Goal: Task Accomplishment & Management: Manage account settings

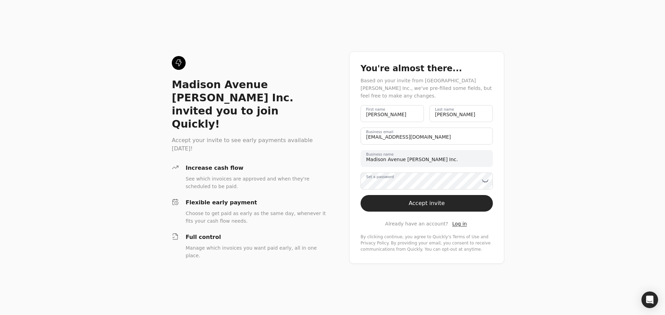
click at [385, 180] on label "Set a password" at bounding box center [380, 177] width 28 height 6
click at [422, 206] on button "Accept invite" at bounding box center [426, 203] width 132 height 17
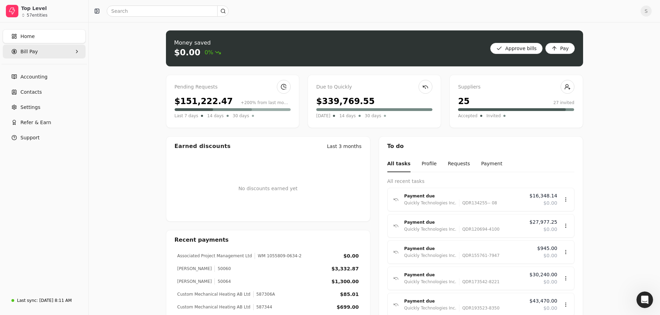
click at [35, 50] on span "Bill Pay" at bounding box center [28, 51] width 17 height 7
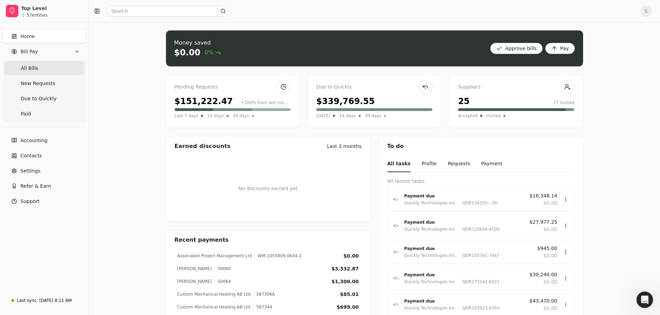
click at [37, 69] on Bills "All Bills" at bounding box center [44, 68] width 80 height 14
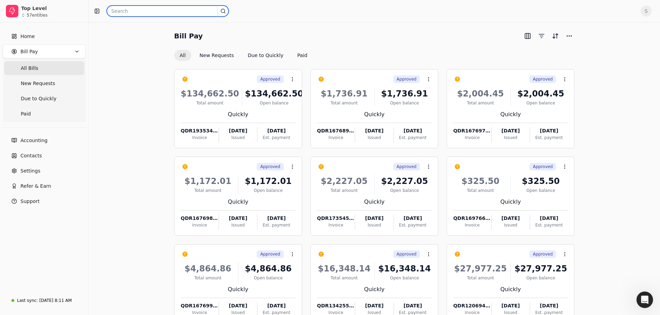
click at [165, 12] on input "text" at bounding box center [168, 11] width 122 height 11
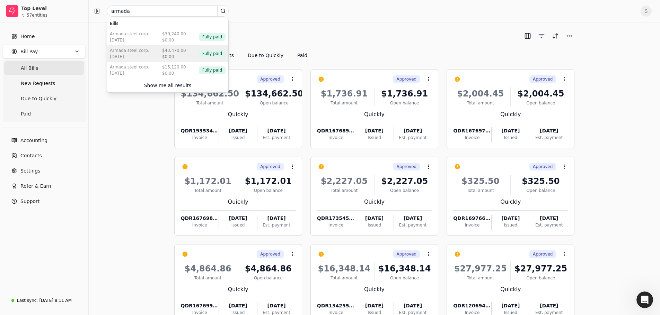
click at [152, 51] on div "Armada Steel Corp. [DATE] $43,470.00 $0.00 Fully paid" at bounding box center [167, 53] width 121 height 17
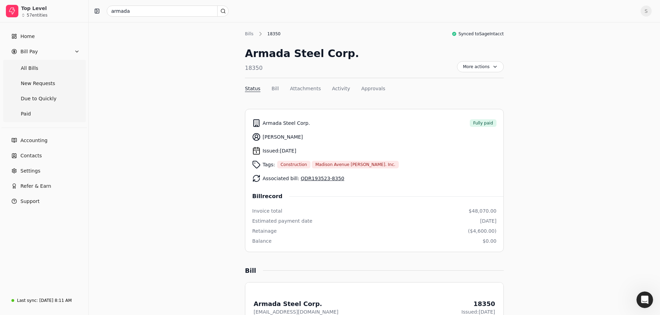
click at [7, 231] on div "Home Bill Pay All Bills New Requests Due to Quickly Paid Accounting Contacts Se…" at bounding box center [44, 157] width 88 height 269
click at [140, 14] on input "armada" at bounding box center [168, 11] width 122 height 11
click at [141, 38] on div "[DATE]" at bounding box center [129, 40] width 39 height 6
drag, startPoint x: 336, startPoint y: 180, endPoint x: 298, endPoint y: 181, distance: 38.1
click at [298, 181] on div "Associated bill: QDR173542-8221" at bounding box center [374, 179] width 244 height 14
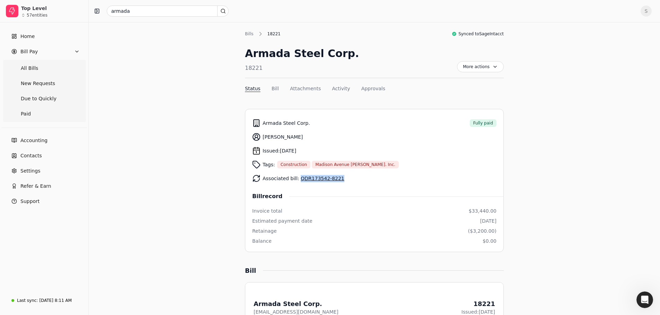
copy link "QDR173542-8221"
click at [162, 16] on input "armada" at bounding box center [168, 11] width 122 height 11
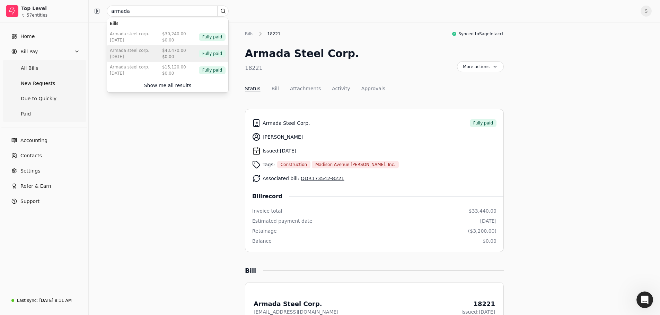
click at [166, 52] on div "$43,470.00" at bounding box center [174, 50] width 24 height 6
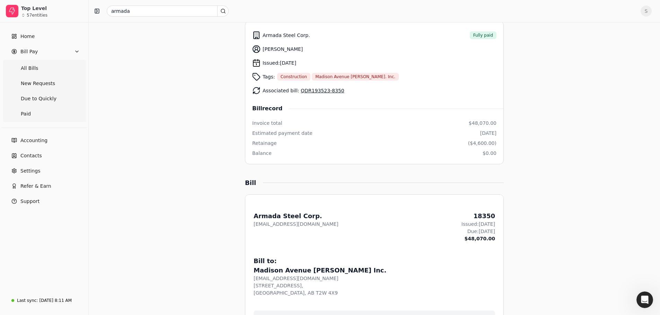
scroll to position [104, 0]
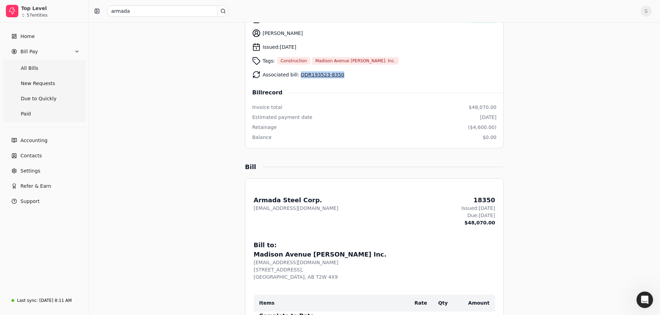
drag, startPoint x: 337, startPoint y: 73, endPoint x: 297, endPoint y: 76, distance: 39.2
click at [297, 76] on div "Associated bill: QDR193523-8350" at bounding box center [374, 75] width 244 height 14
copy link "QDR193523-8350"
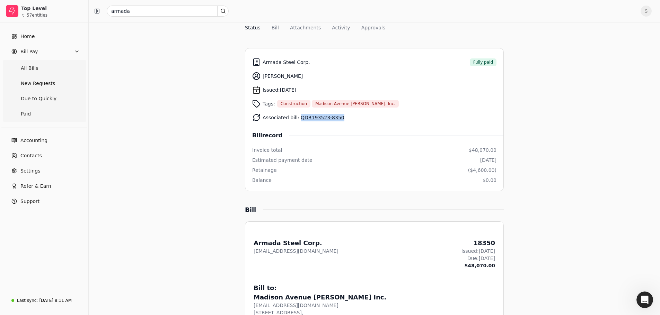
scroll to position [0, 0]
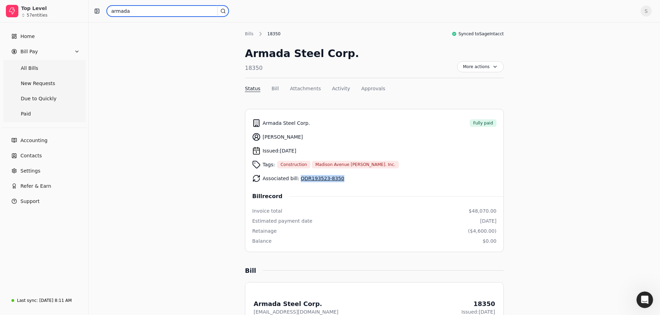
click at [145, 11] on input "armada" at bounding box center [168, 11] width 122 height 11
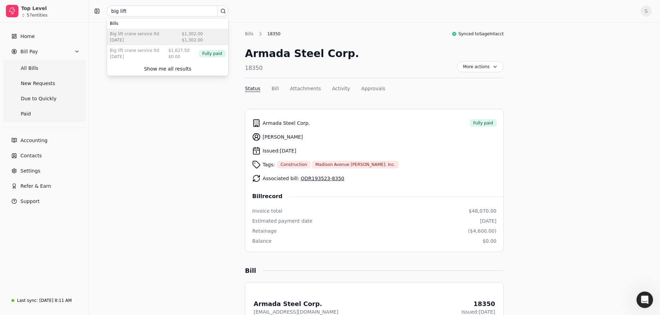
click at [144, 35] on div "Big Lift Crane Service Ltd" at bounding box center [134, 34] width 49 height 6
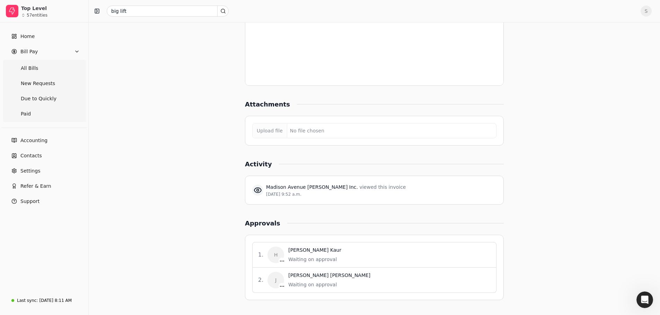
scroll to position [551, 0]
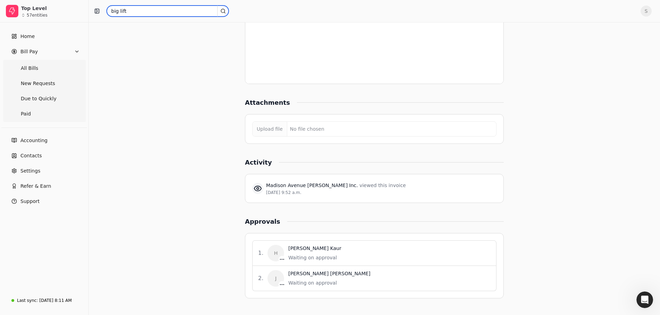
click at [132, 15] on input "big lift" at bounding box center [168, 11] width 122 height 11
type input "blue"
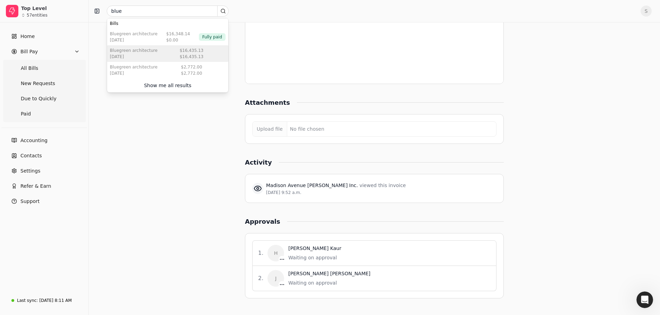
click at [145, 56] on div "[DATE]" at bounding box center [134, 57] width 48 height 6
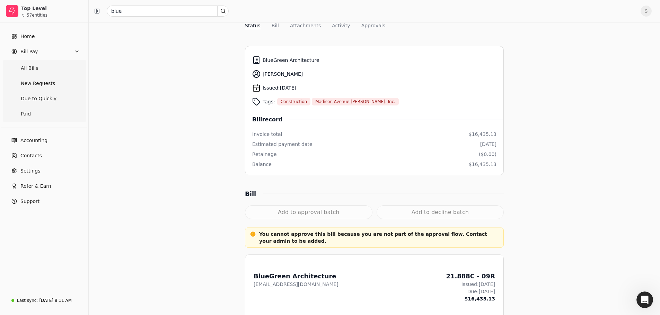
scroll to position [46, 0]
